Goal: Task Accomplishment & Management: Manage account settings

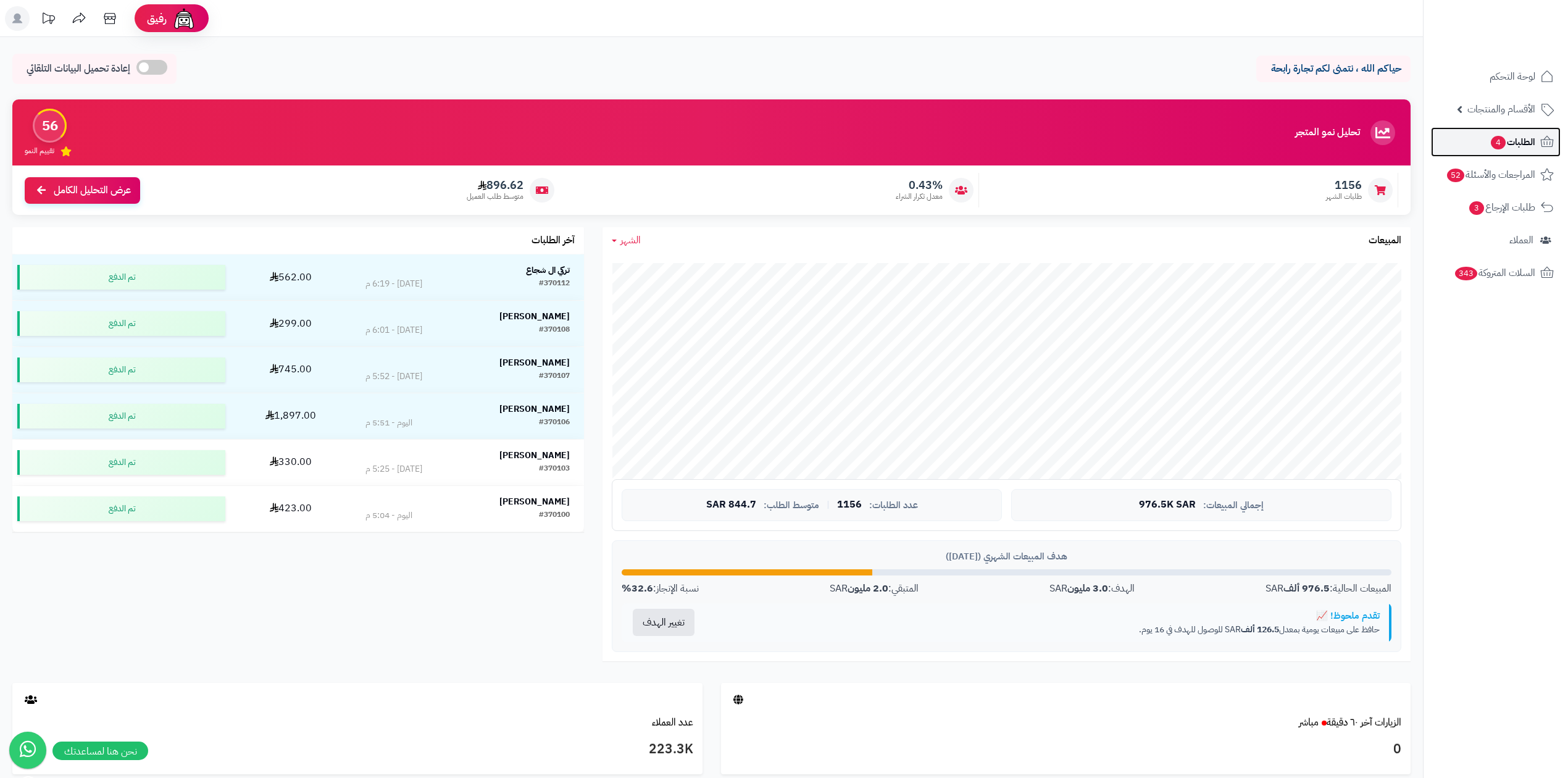
click at [1508, 127] on link "الطلبات 4" at bounding box center [1495, 142] width 130 height 30
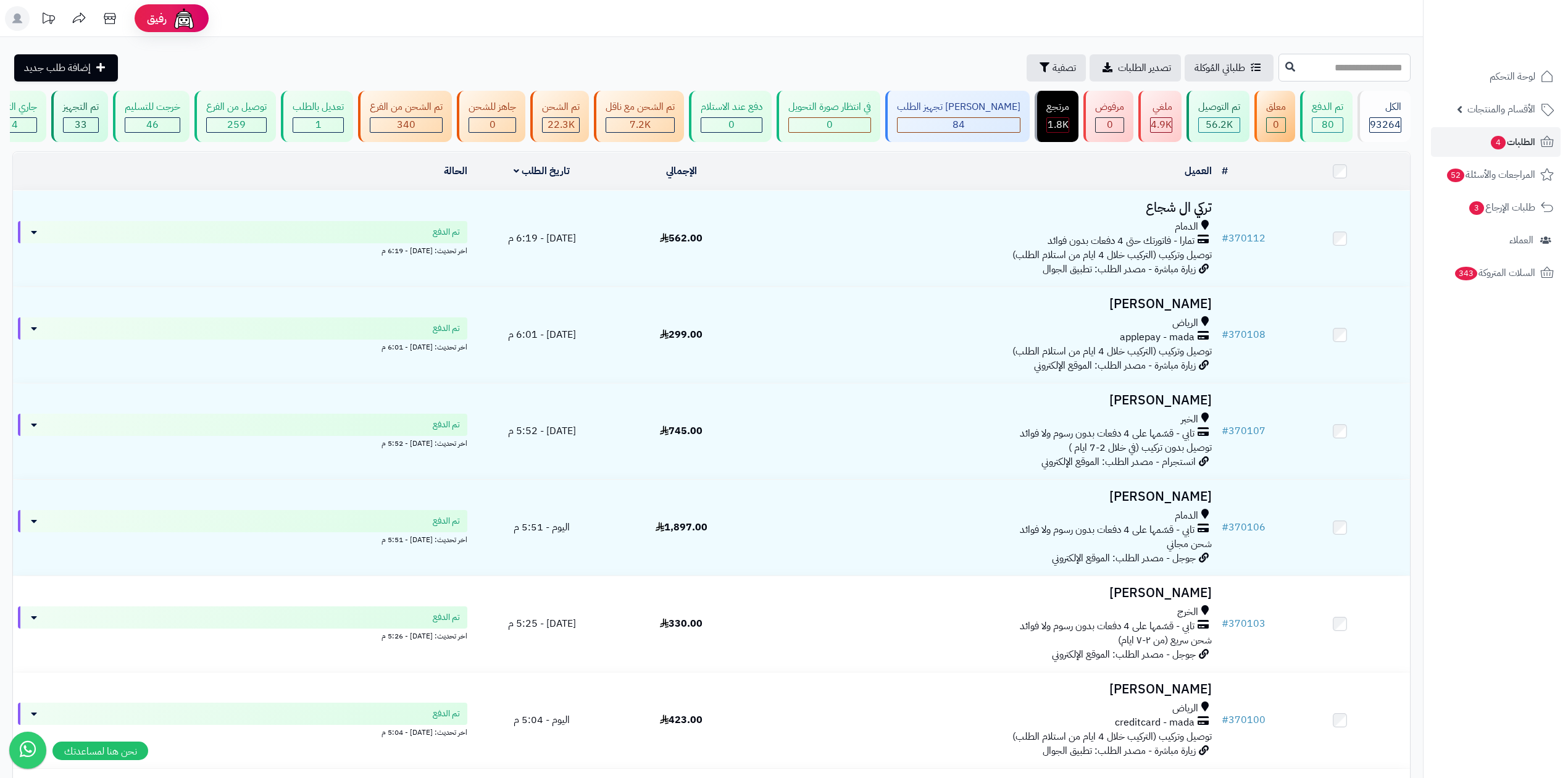
click at [1279, 72] on input "text" at bounding box center [1345, 67] width 132 height 28
click at [1027, 67] on button "تصفية" at bounding box center [1056, 67] width 59 height 27
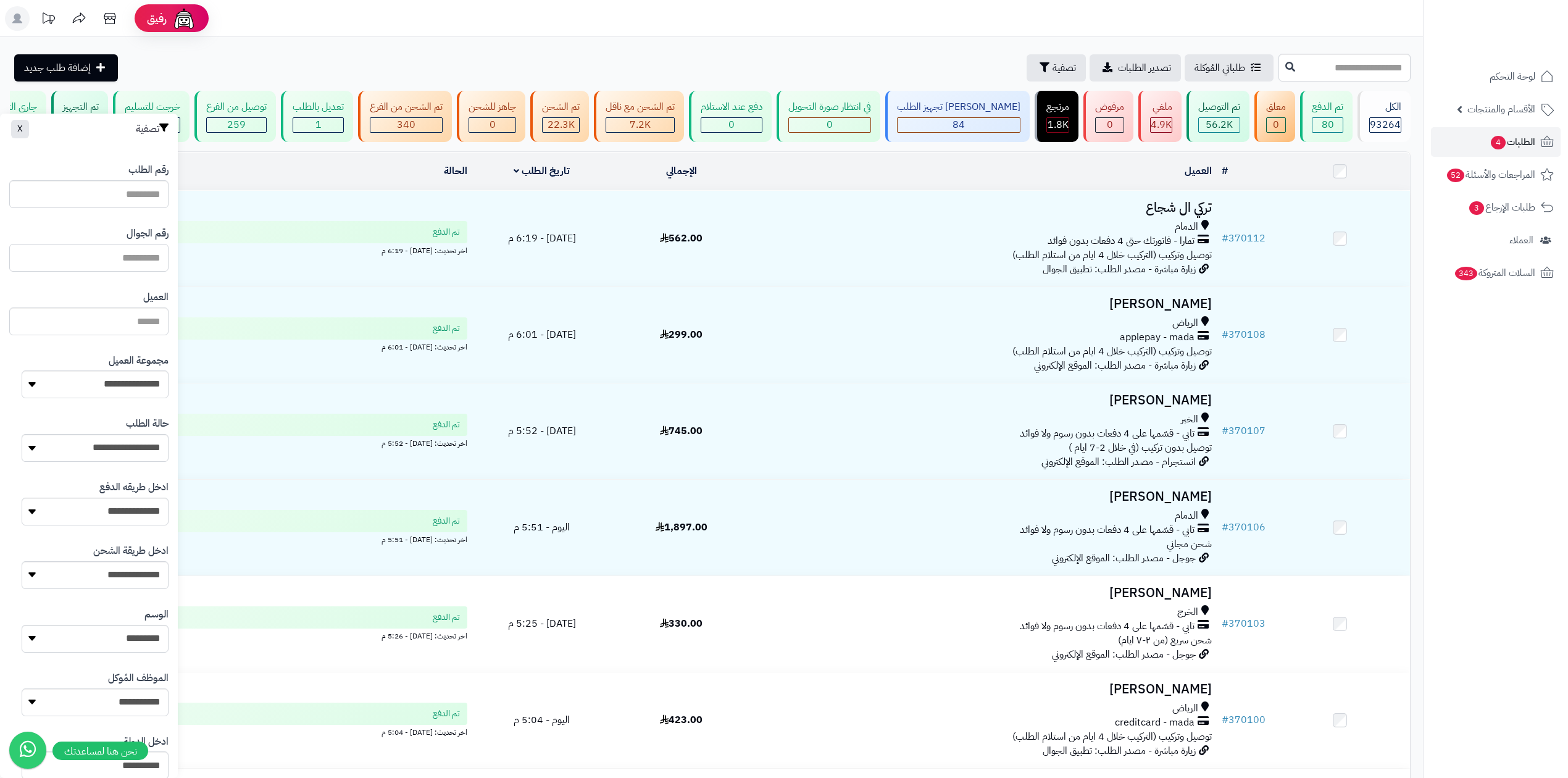
click at [141, 263] on input "text" at bounding box center [89, 258] width 159 height 28
type input "*********"
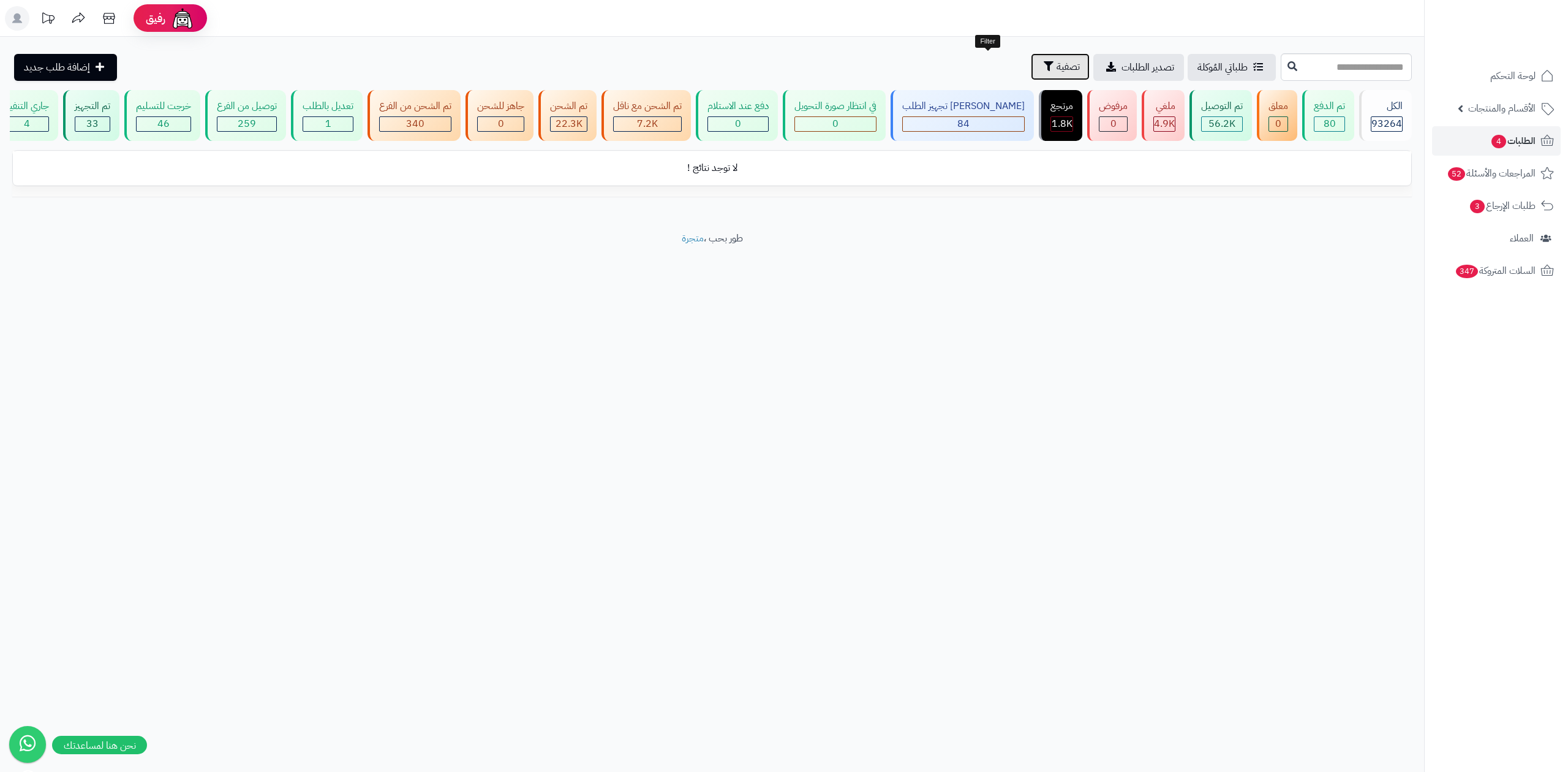
click at [1043, 68] on icon "button" at bounding box center [1048, 66] width 10 height 10
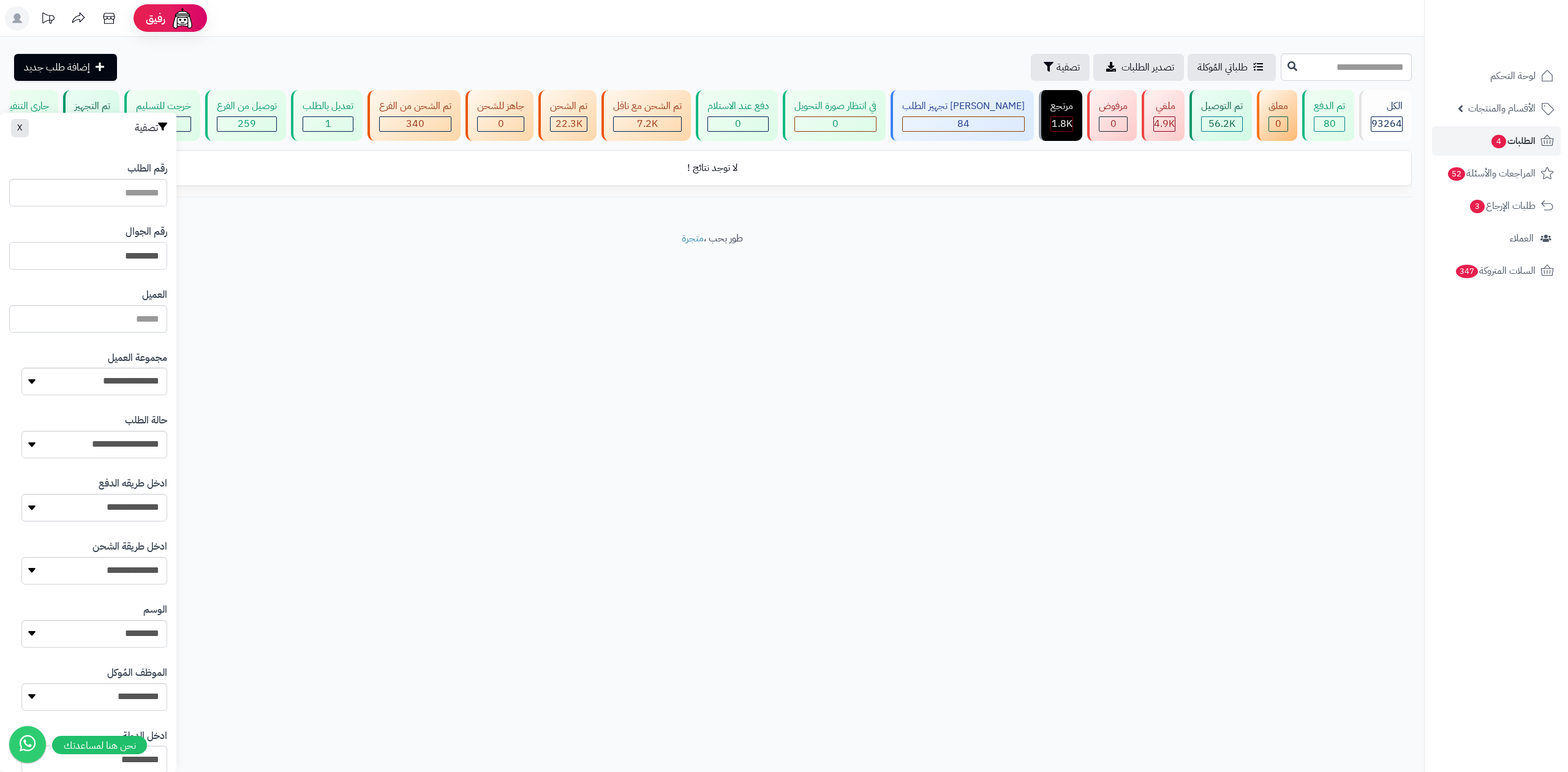
click at [70, 255] on input "*********" at bounding box center [88, 256] width 158 height 28
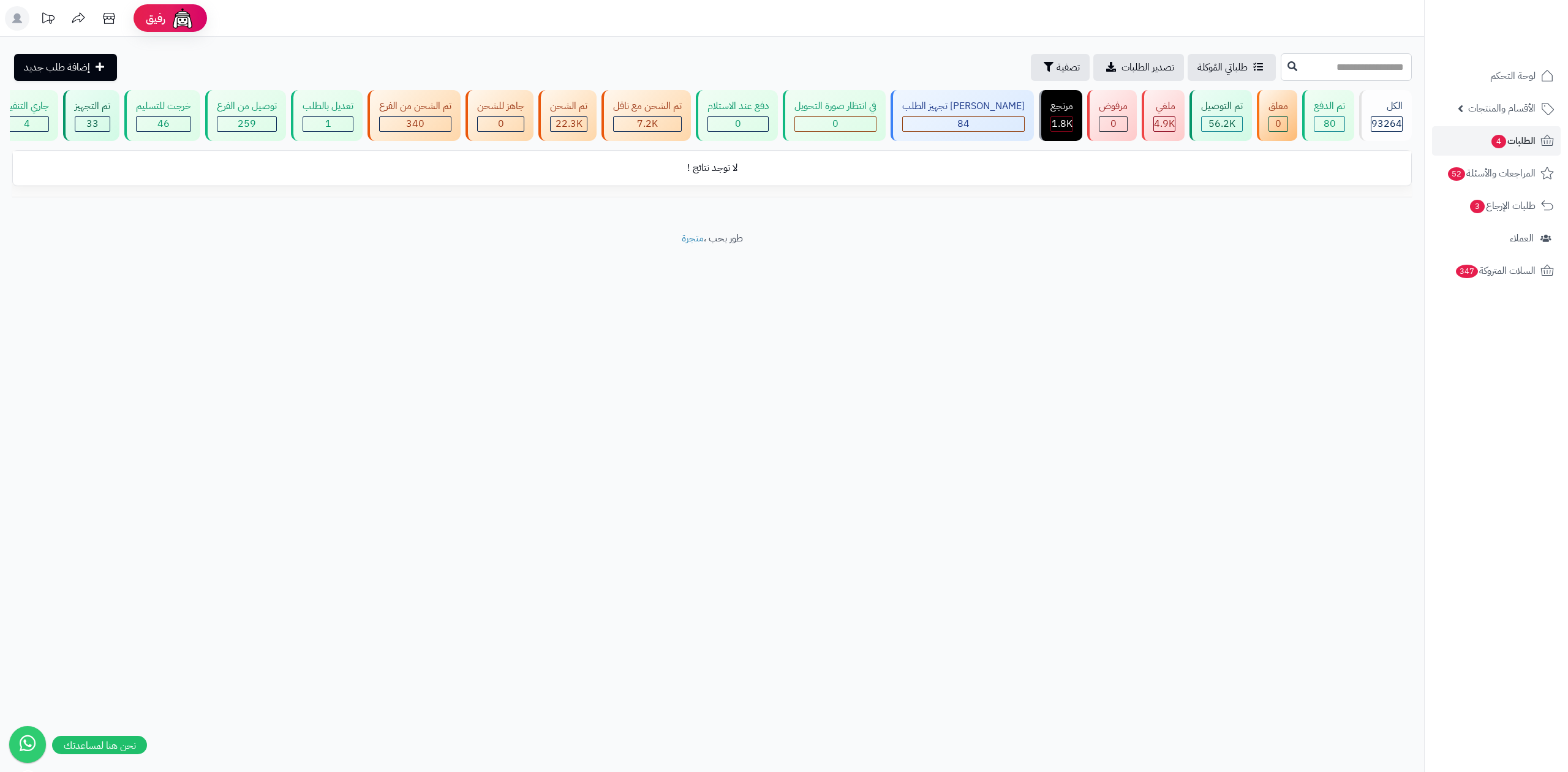
click at [1321, 66] on input "text" at bounding box center [1346, 67] width 131 height 28
click at [1057, 70] on span "تصفية" at bounding box center [1068, 66] width 23 height 15
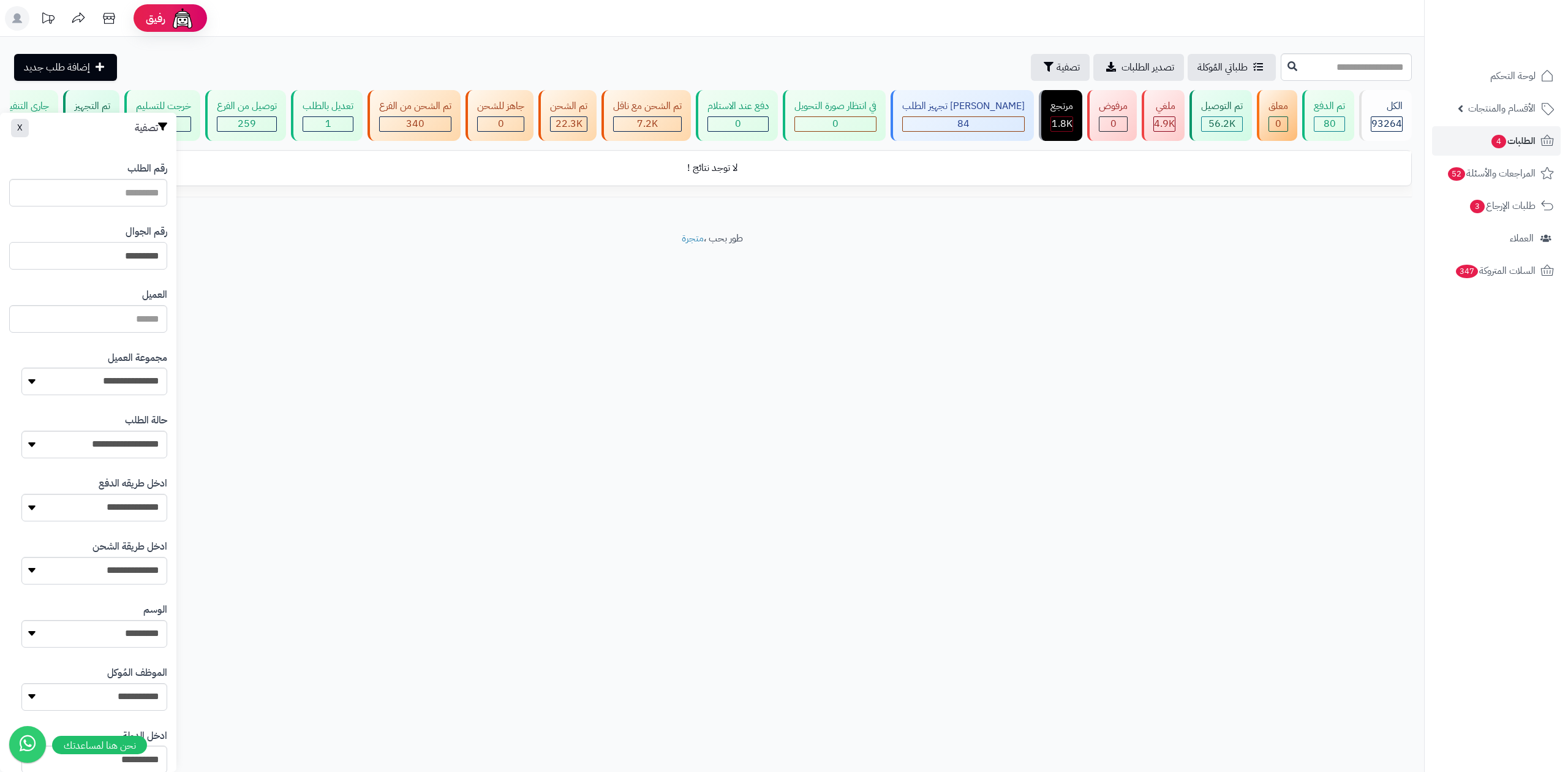
click at [113, 255] on input "*********" at bounding box center [88, 256] width 158 height 28
paste input "text"
type input "*********"
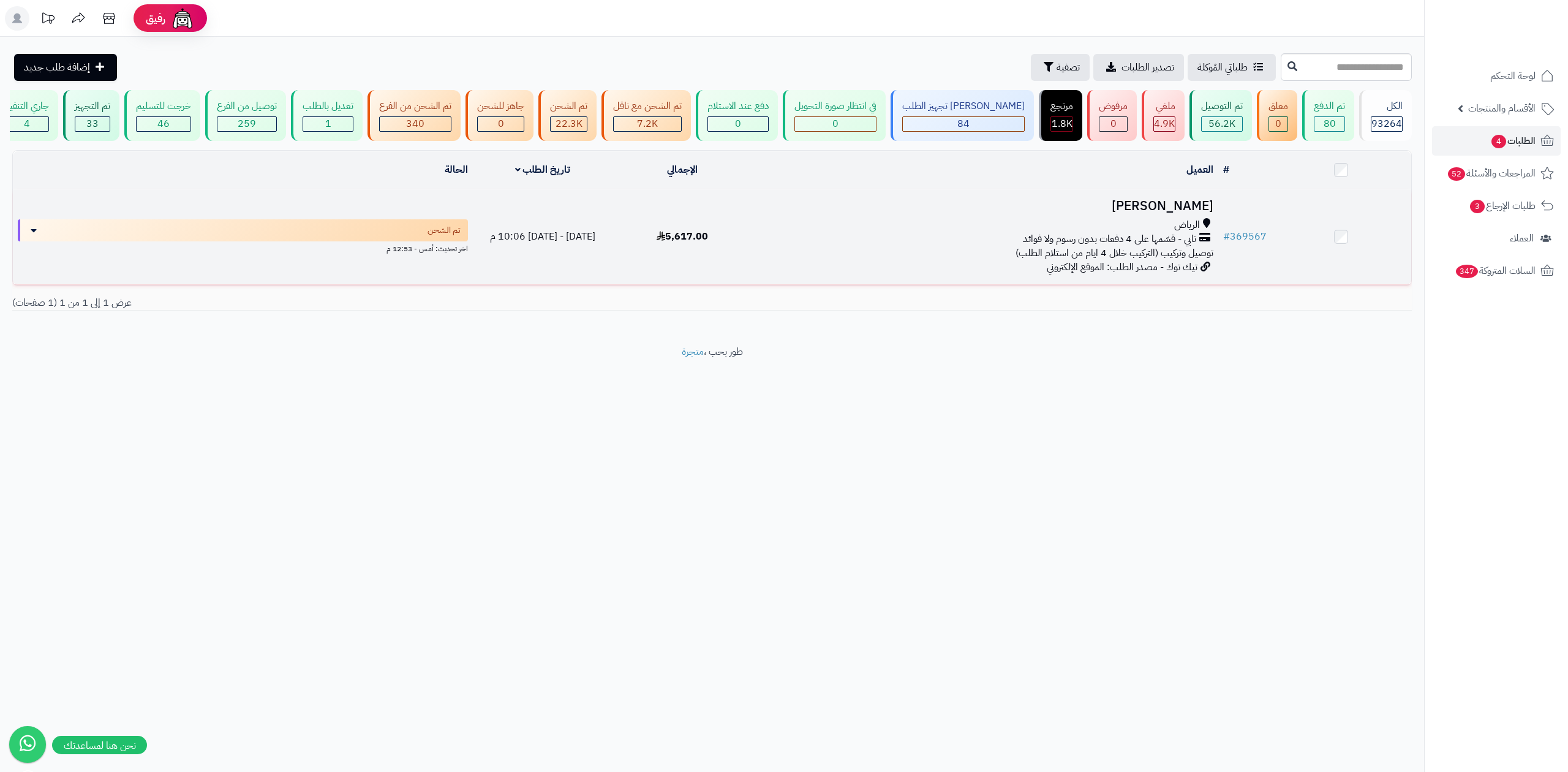
click at [979, 241] on div "تابي - قسّمها على 4 دفعات بدون رسوم ولا فوائد" at bounding box center [985, 239] width 456 height 14
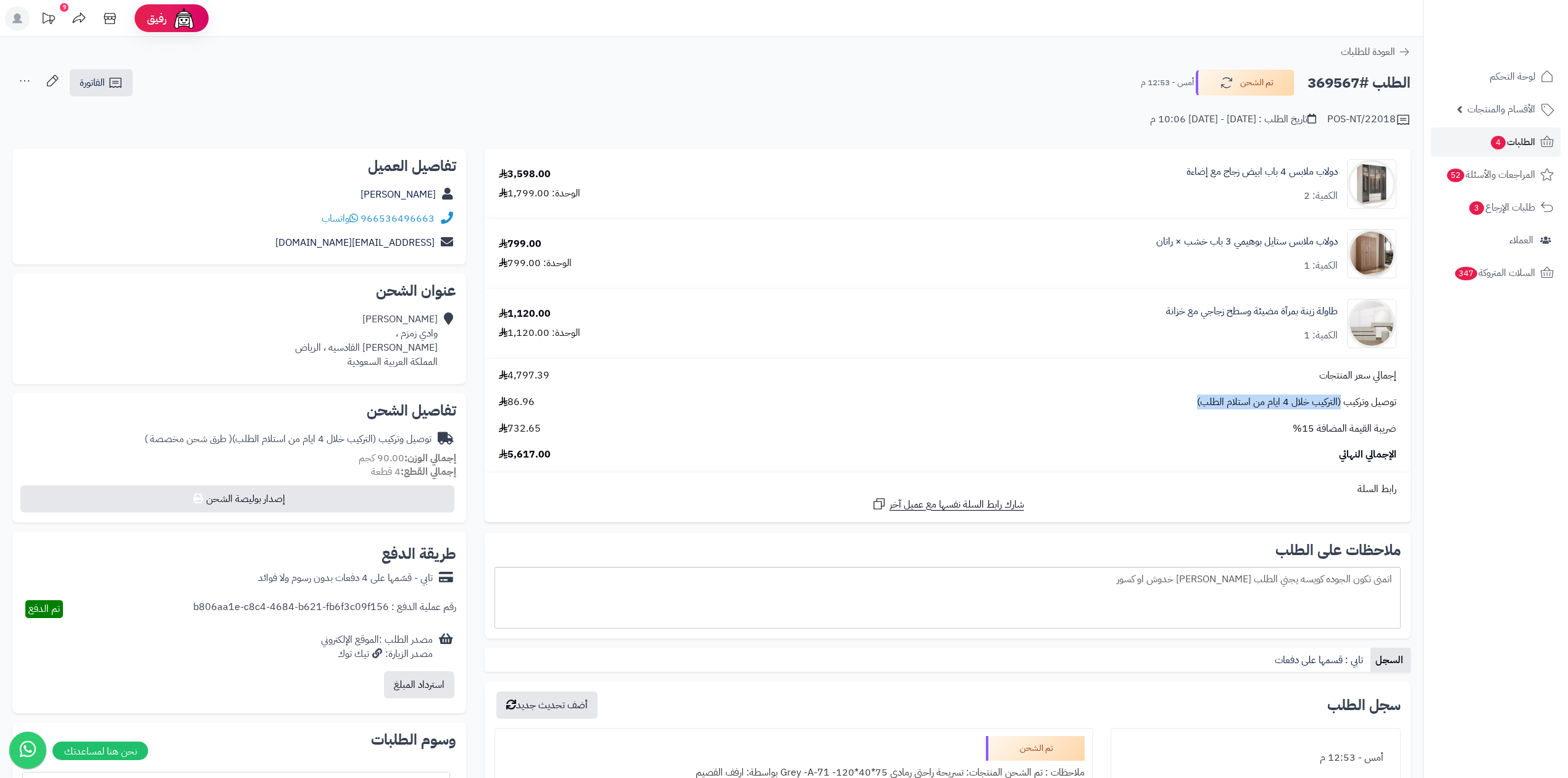
drag, startPoint x: 1185, startPoint y: 403, endPoint x: 1339, endPoint y: 403, distance: 154.0
click at [1339, 403] on div "توصيل وتركيب (التركيب خلال 4 ايام من استلام الطلب) 86.96" at bounding box center [947, 402] width 916 height 14
click at [1166, 433] on div "ضريبة القيمة المضافة 15% 732.65" at bounding box center [947, 429] width 916 height 14
drag, startPoint x: 1222, startPoint y: 116, endPoint x: 1081, endPoint y: 118, distance: 141.0
click at [1081, 118] on div "POS-NT/22018 تاريخ الطلب : الثلاثاء - ١٢ أغسطس ٢٠٢٥ - 10:06 م" at bounding box center [711, 112] width 1398 height 30
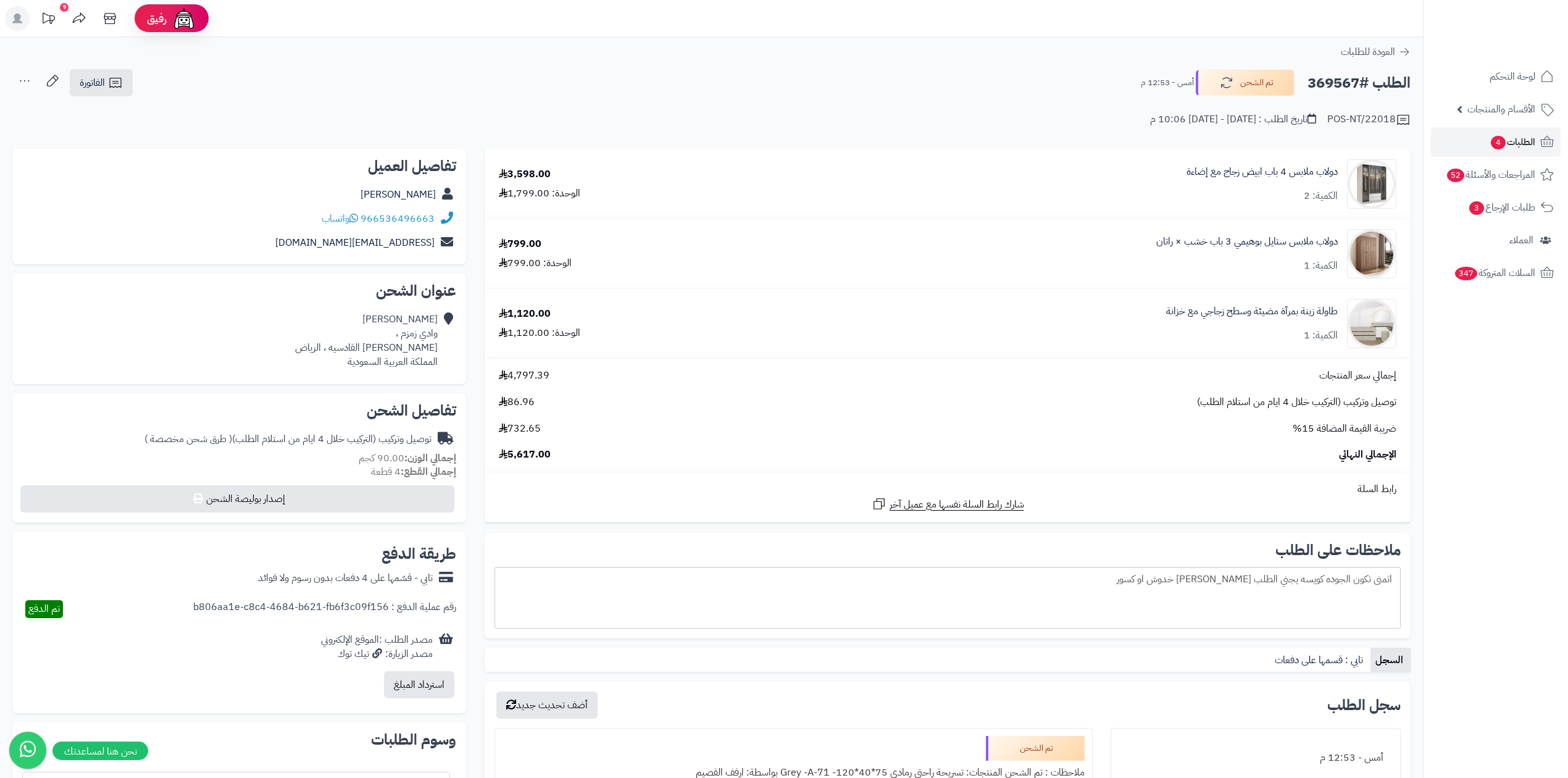
click at [1081, 118] on div "POS-NT/22018 تاريخ الطلب : الثلاثاء - ١٢ أغسطس ٢٠٢٥ - 10:06 م" at bounding box center [711, 112] width 1398 height 30
drag, startPoint x: 1222, startPoint y: 118, endPoint x: 1099, endPoint y: 121, distance: 123.0
click at [1099, 121] on div "POS-NT/22018 تاريخ الطلب : الثلاثاء - ١٢ أغسطس ٢٠٢٥ - 10:06 م" at bounding box center [711, 112] width 1398 height 30
click at [1525, 141] on span "الطلبات 4" at bounding box center [1512, 142] width 46 height 17
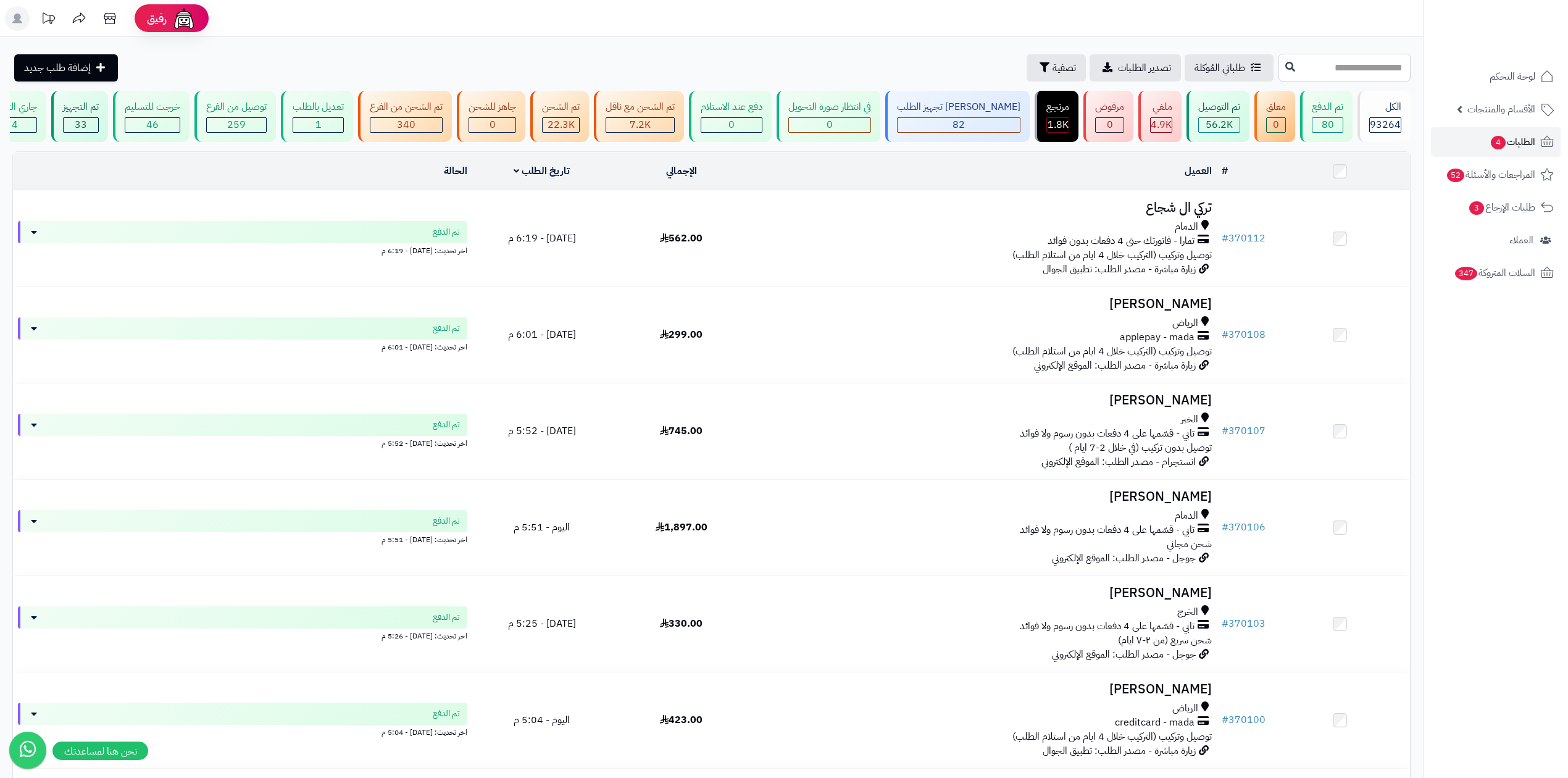
click at [1282, 70] on input "text" at bounding box center [1345, 67] width 132 height 28
click at [1279, 63] on input "text" at bounding box center [1345, 67] width 132 height 28
type input "******"
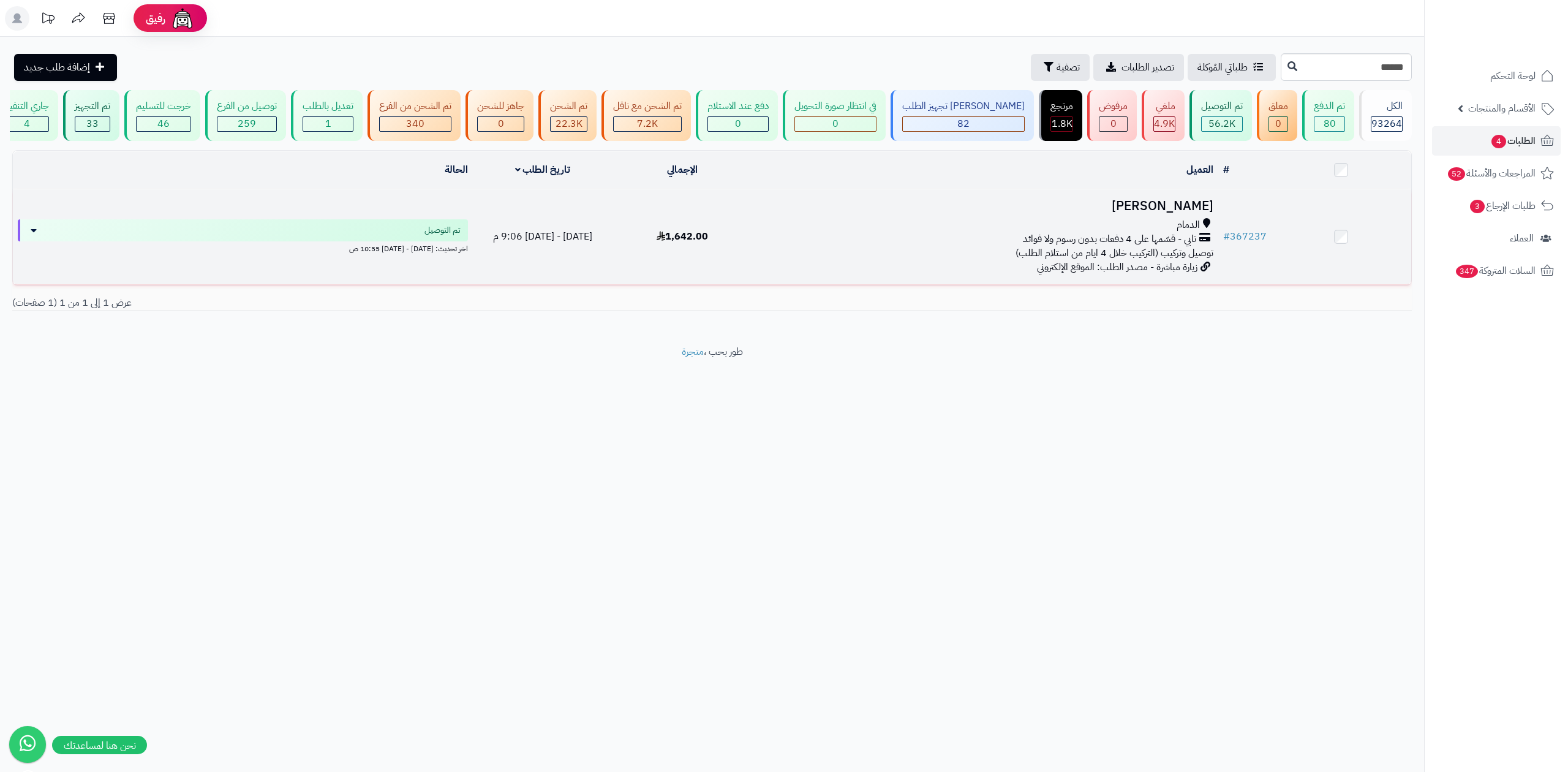
click at [1078, 228] on div "الدمام" at bounding box center [985, 225] width 456 height 14
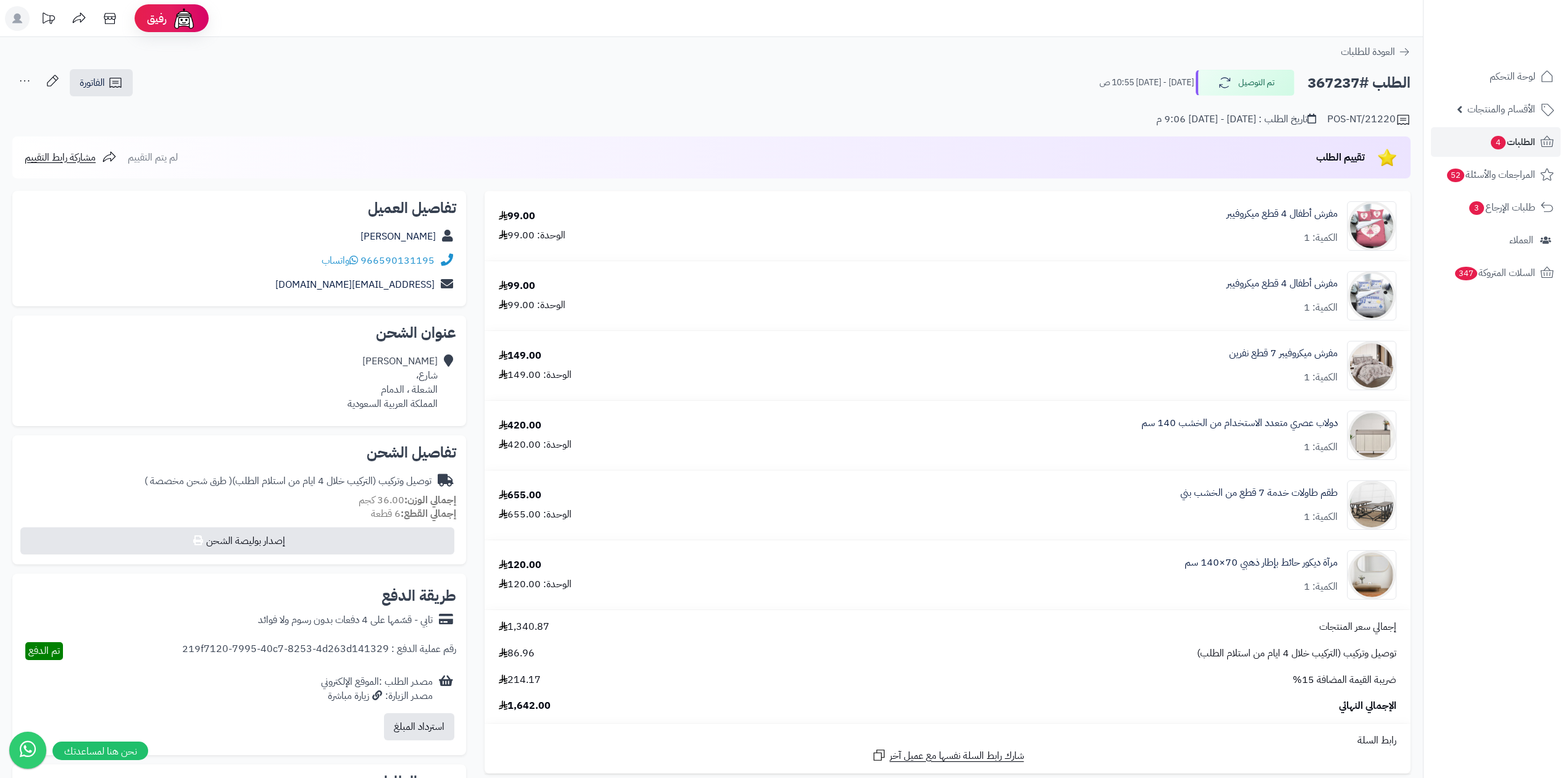
click at [1328, 85] on h2 "الطلب #367237" at bounding box center [1359, 83] width 103 height 25
copy h2 "367237"
click at [1517, 153] on link "الطلبات 4" at bounding box center [1495, 142] width 130 height 30
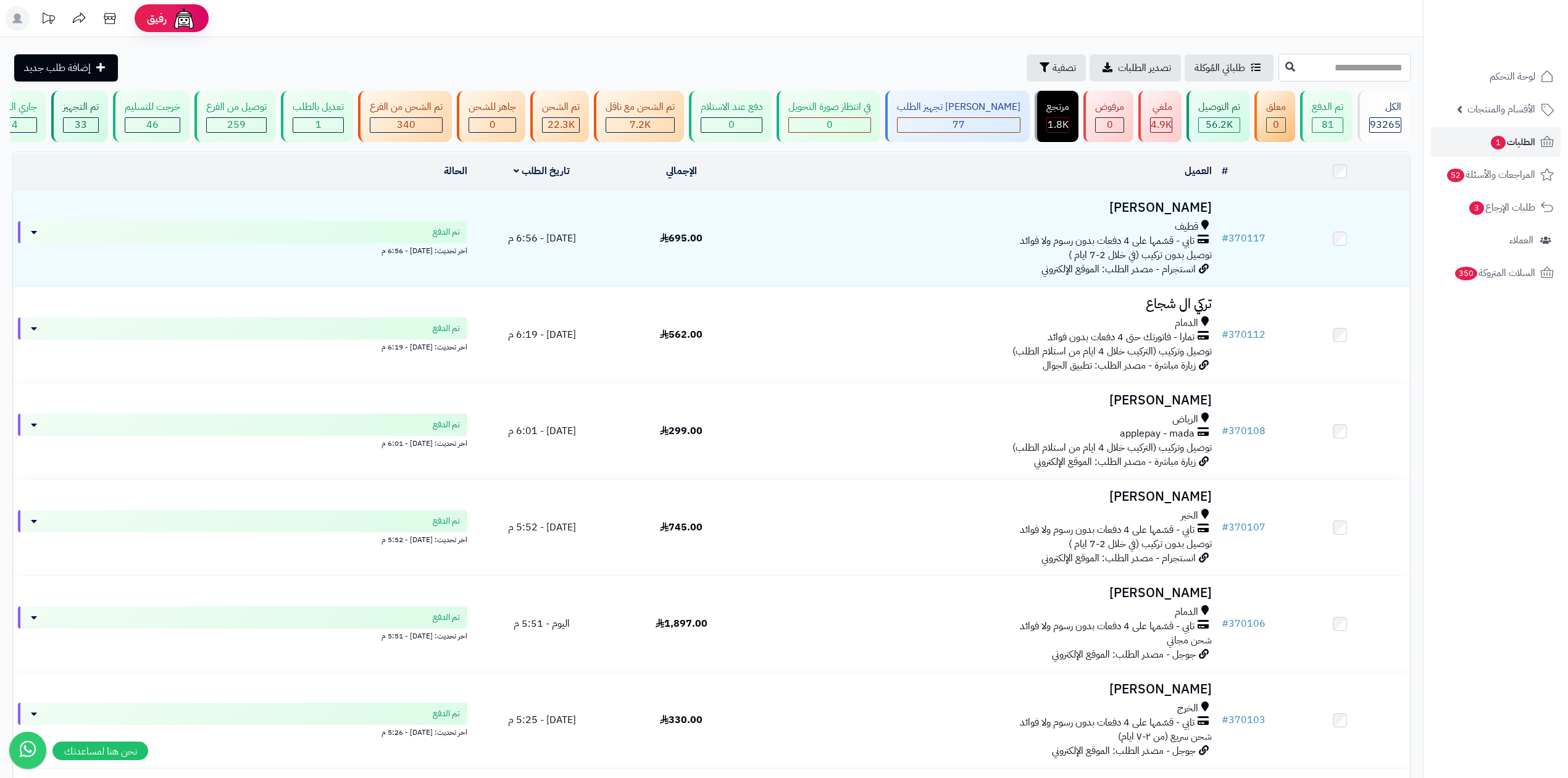
click at [1307, 69] on input "text" at bounding box center [1345, 67] width 132 height 28
type input "******"
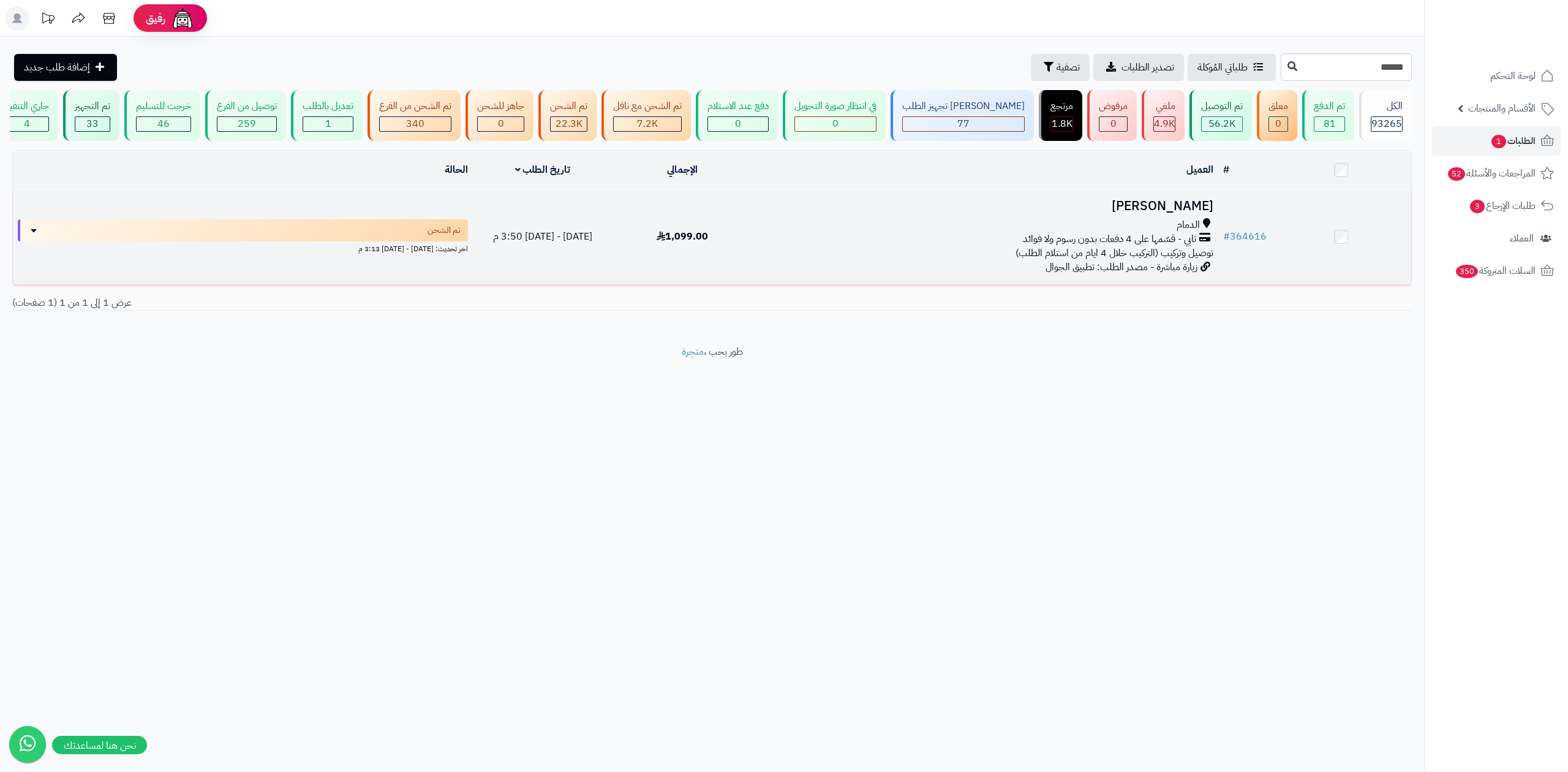
click at [1001, 239] on div "تابي - قسّمها على 4 دفعات بدون رسوم ولا فوائد" at bounding box center [985, 239] width 456 height 14
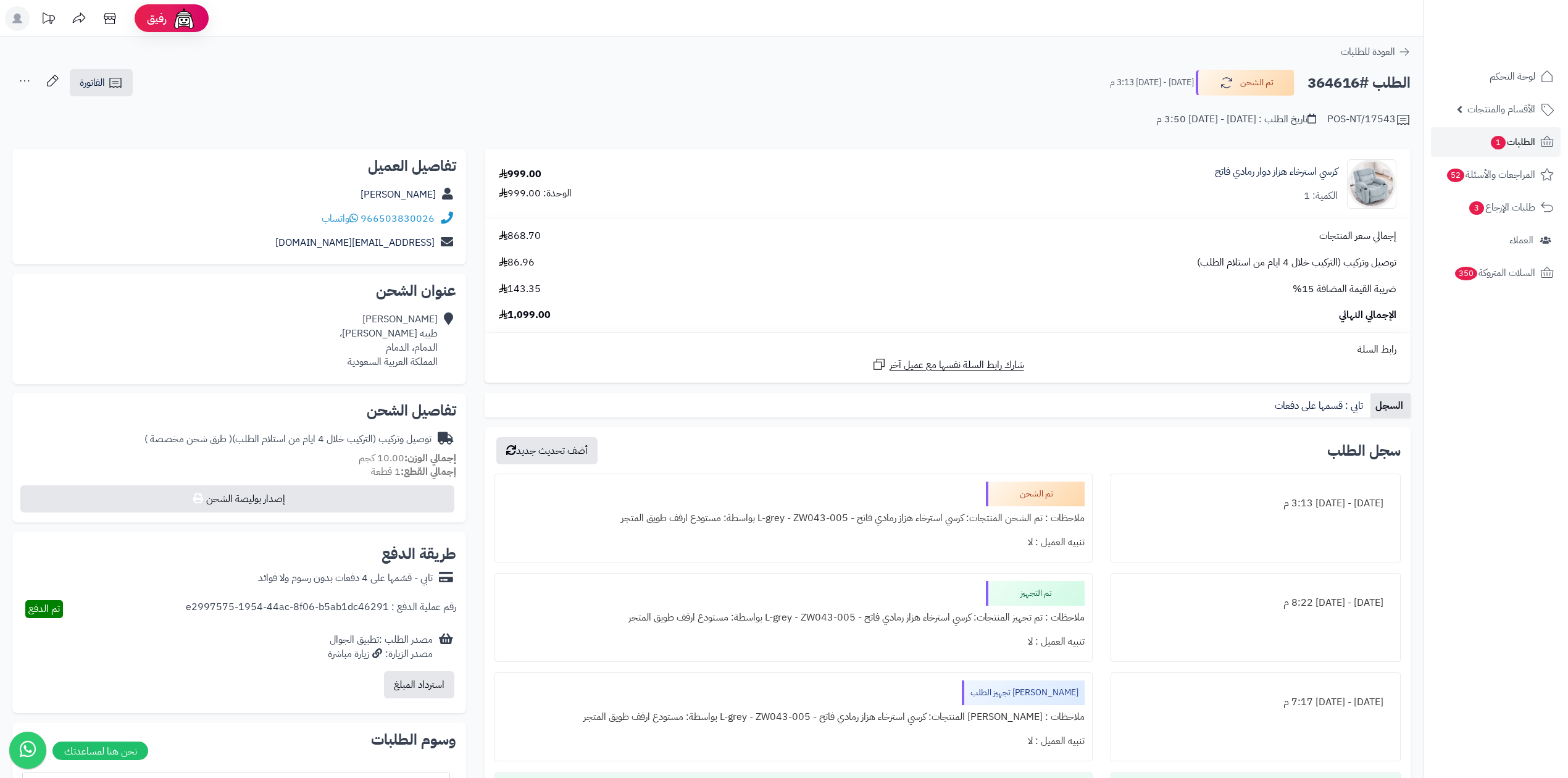
click at [1341, 88] on h2 "الطلب #364616" at bounding box center [1359, 83] width 103 height 25
copy h2 "364616"
click at [1495, 146] on span "1" at bounding box center [1497, 142] width 15 height 13
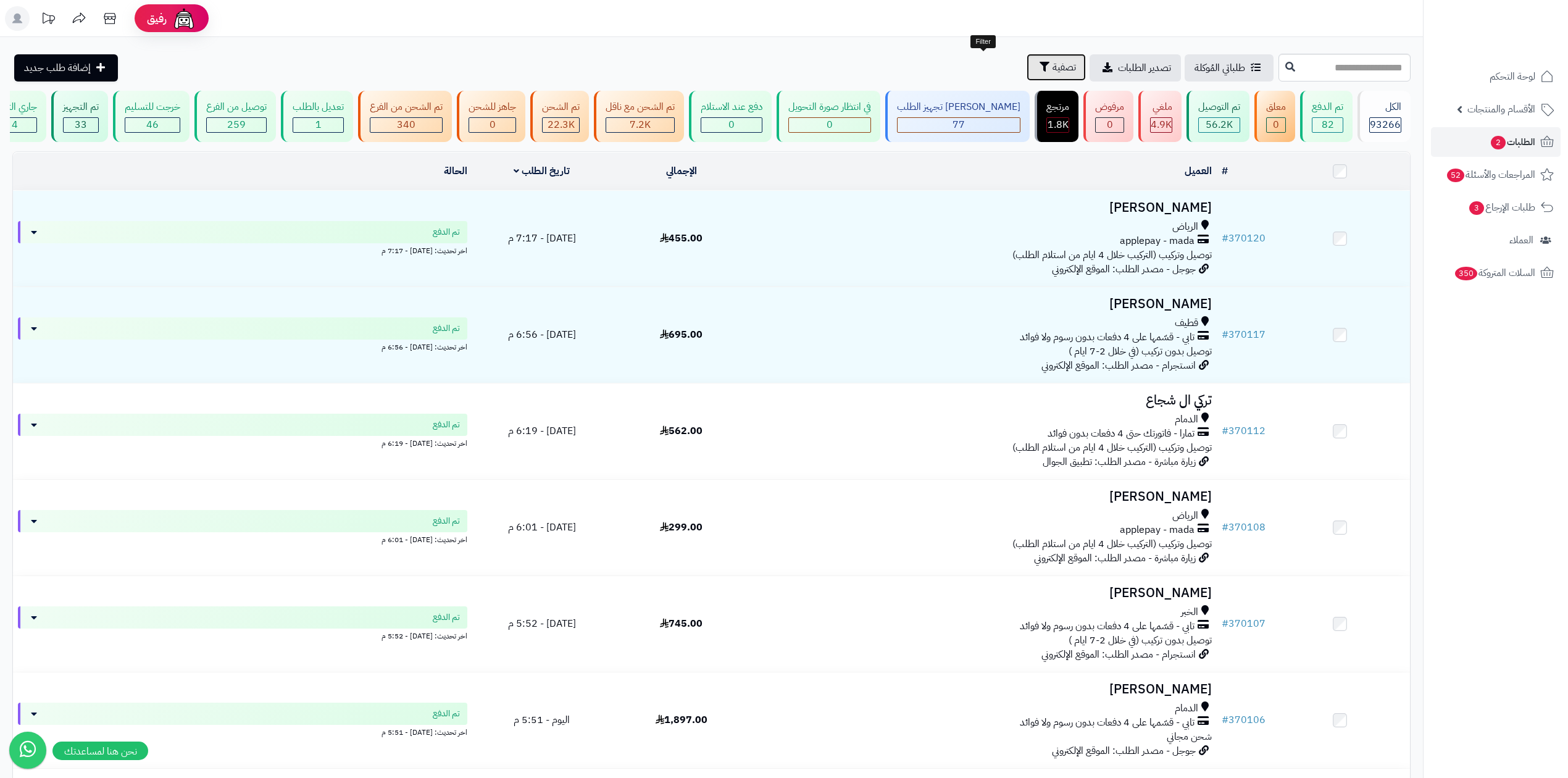
click at [1052, 65] on span "تصفية" at bounding box center [1064, 67] width 24 height 15
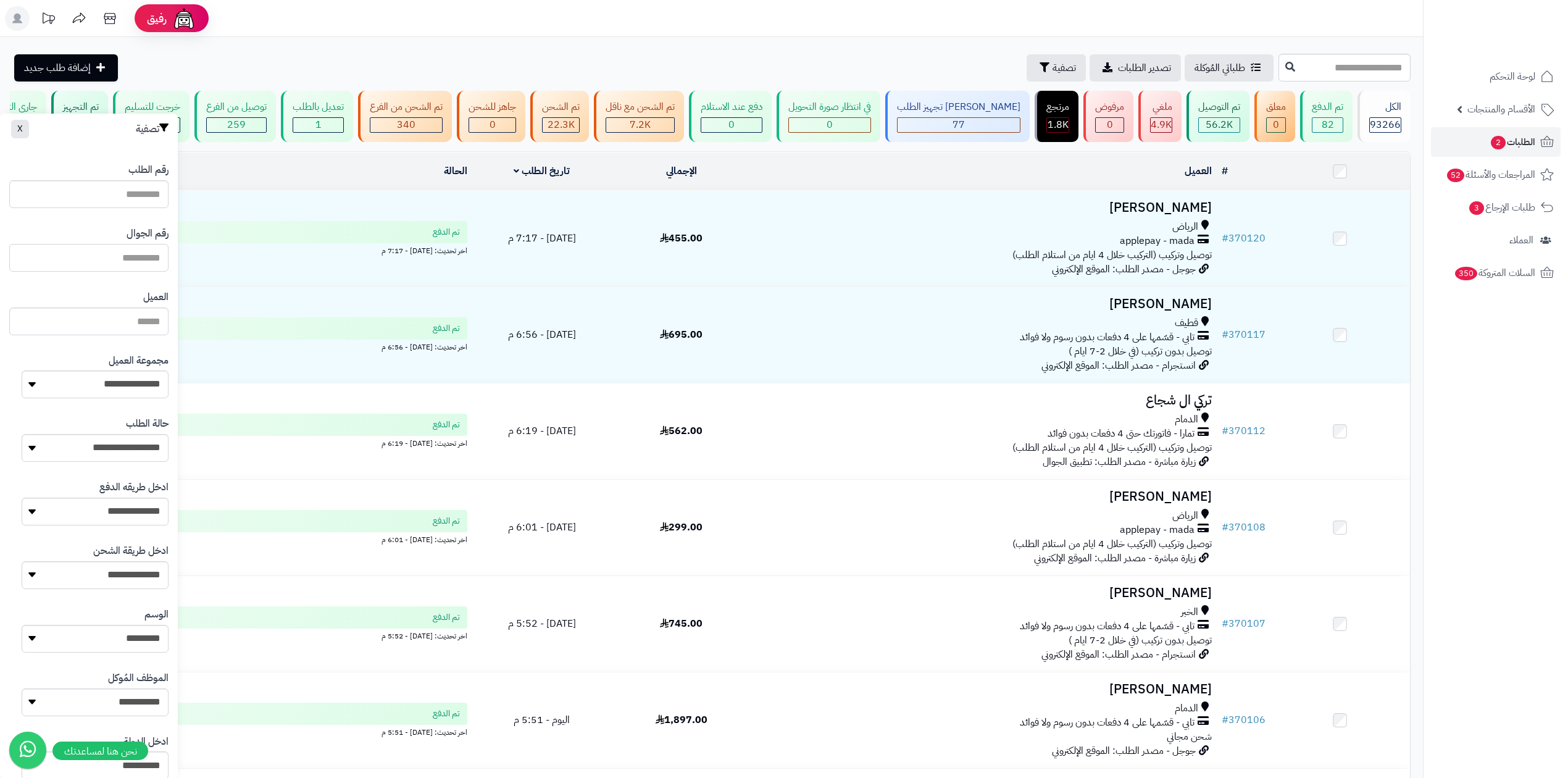
click at [122, 260] on input "text" at bounding box center [89, 258] width 159 height 28
paste input "*********"
type input "*********"
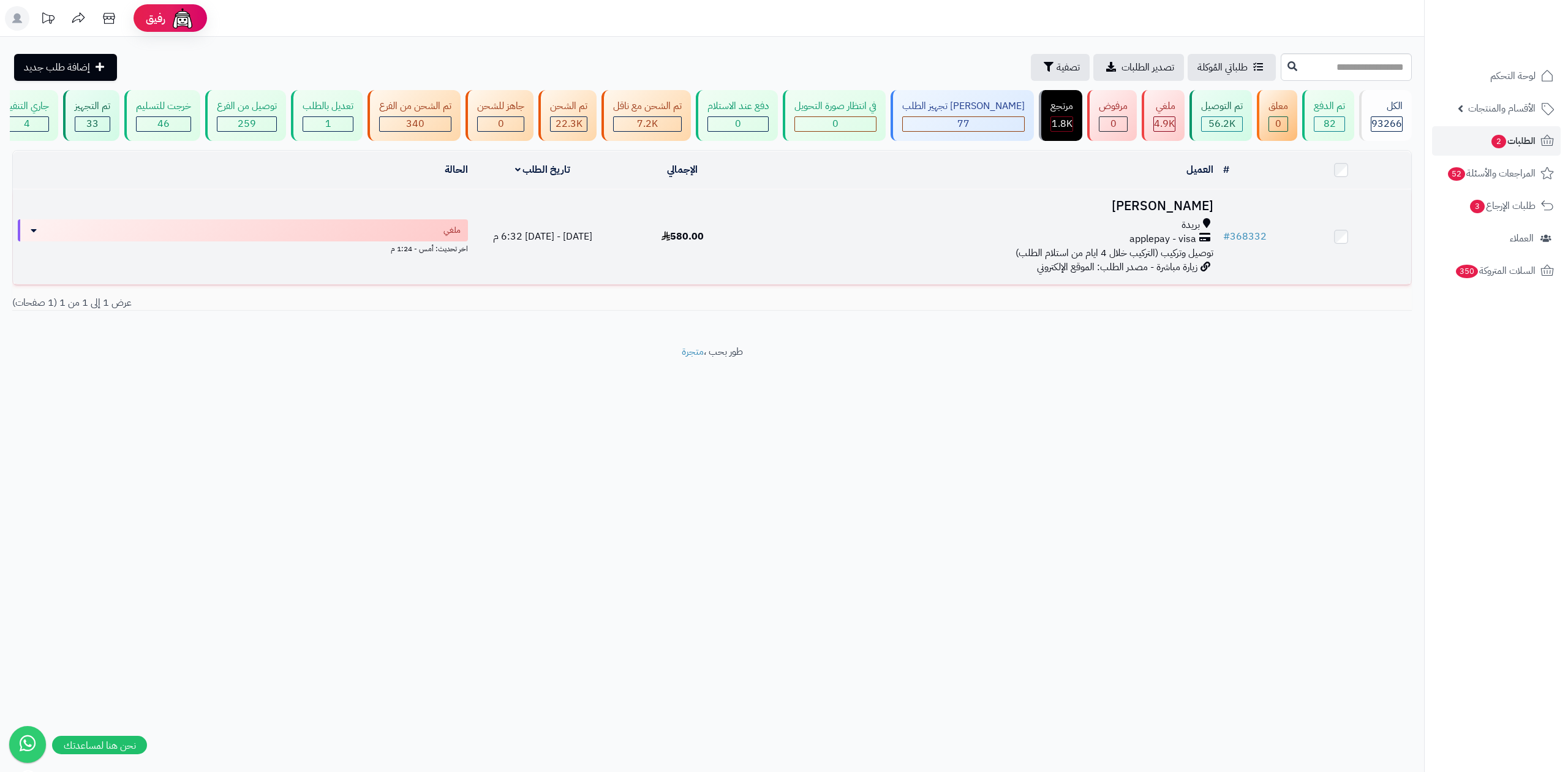
click at [1038, 224] on div "بريدة" at bounding box center [985, 225] width 456 height 14
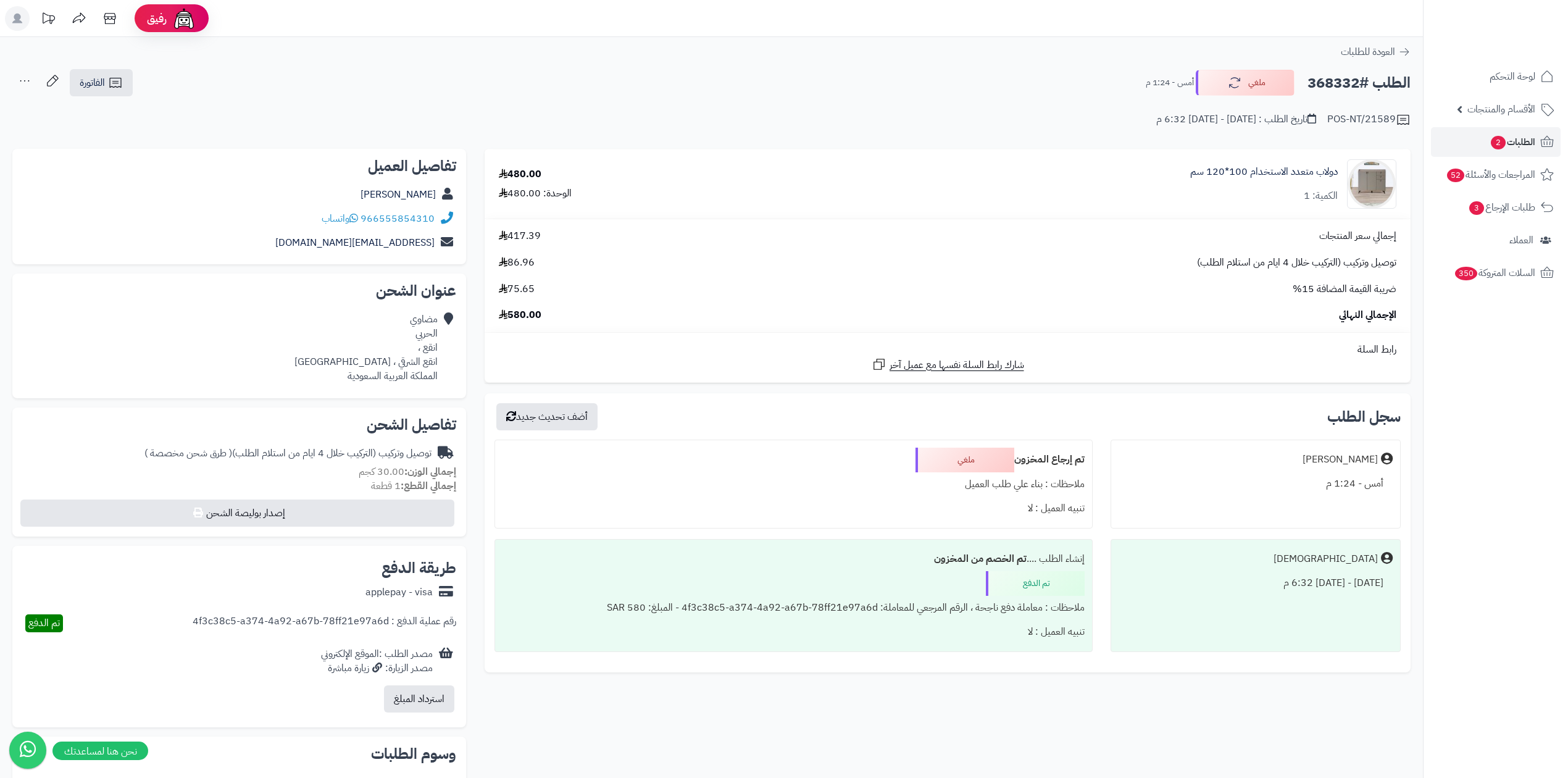
click at [1342, 90] on h2 "الطلب #368332" at bounding box center [1359, 83] width 103 height 25
copy h2 "368332"
click at [901, 115] on div "POS-NT/21589 تاريخ الطلب : [DATE] - [DATE] 6:32 م" at bounding box center [711, 112] width 1398 height 30
